Goal: Task Accomplishment & Management: Complete application form

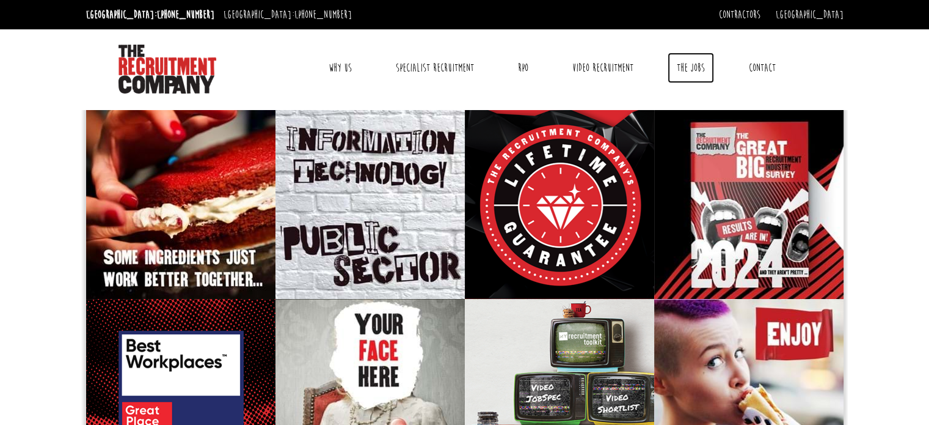
click at [688, 65] on link "The Jobs" at bounding box center [691, 68] width 46 height 31
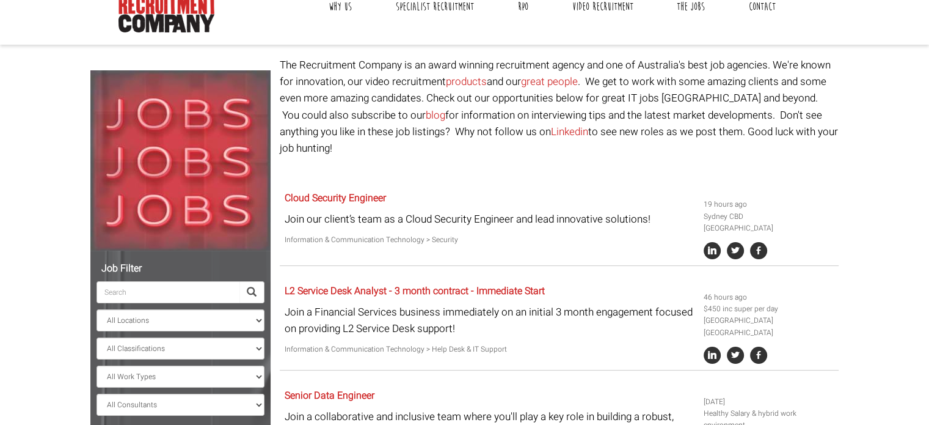
scroll to position [122, 0]
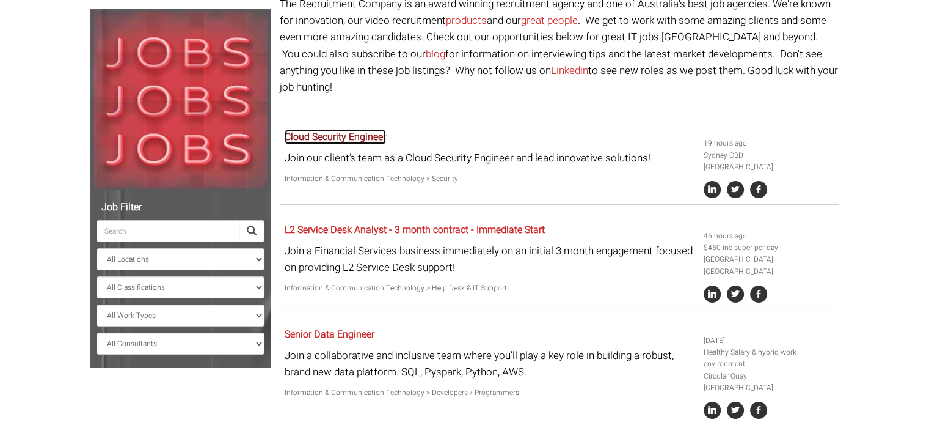
click at [354, 130] on link "Cloud Security Engineer" at bounding box center [335, 137] width 101 height 15
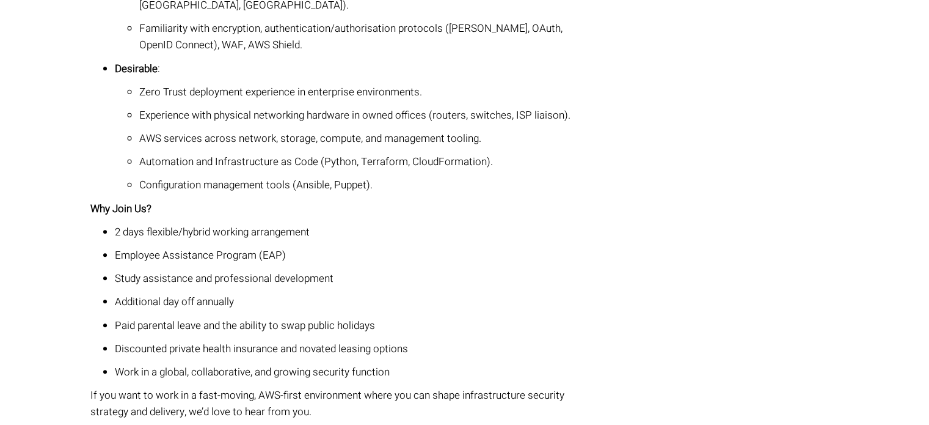
scroll to position [978, 0]
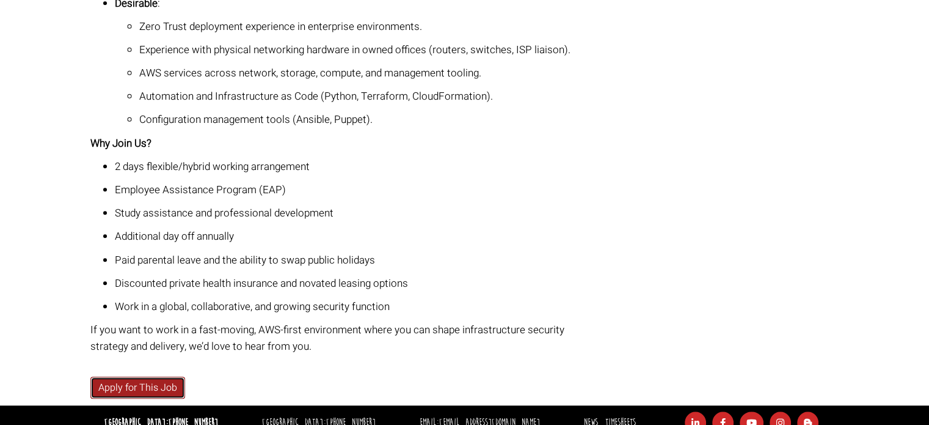
click at [148, 376] on link "Apply for This Job" at bounding box center [137, 387] width 95 height 23
